Goal: Find specific page/section

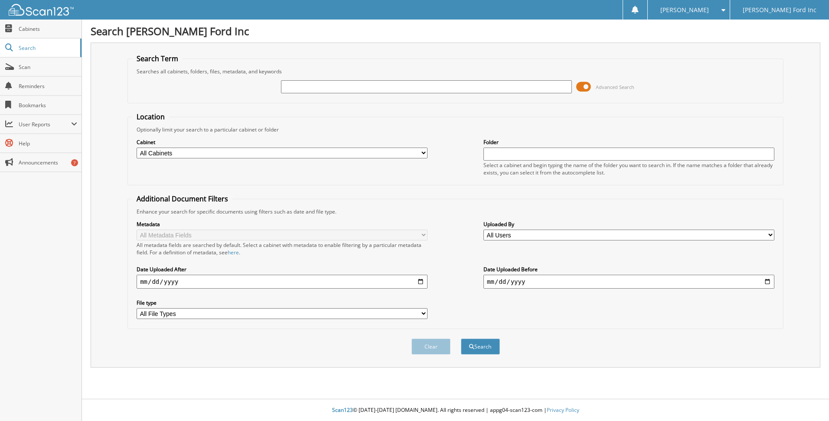
click at [310, 85] on input "text" at bounding box center [426, 86] width 291 height 13
type input "9519742"
click at [461, 338] on button "Search" at bounding box center [480, 346] width 39 height 16
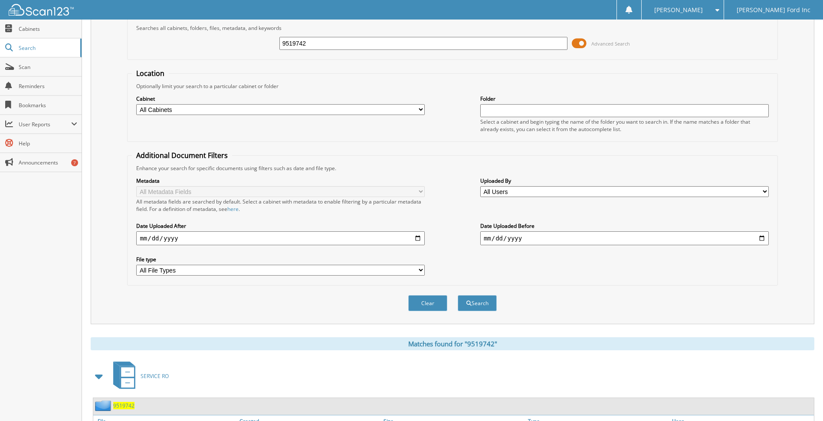
scroll to position [112, 0]
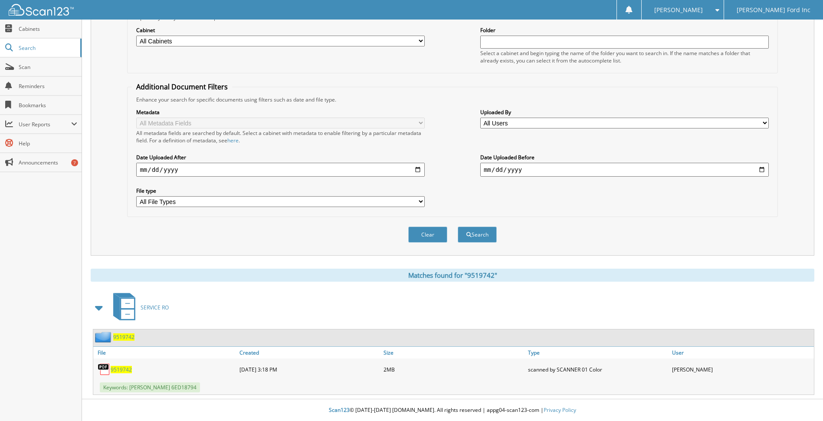
click at [117, 371] on span "9519742" at bounding box center [121, 369] width 21 height 7
